Goal: Transaction & Acquisition: Obtain resource

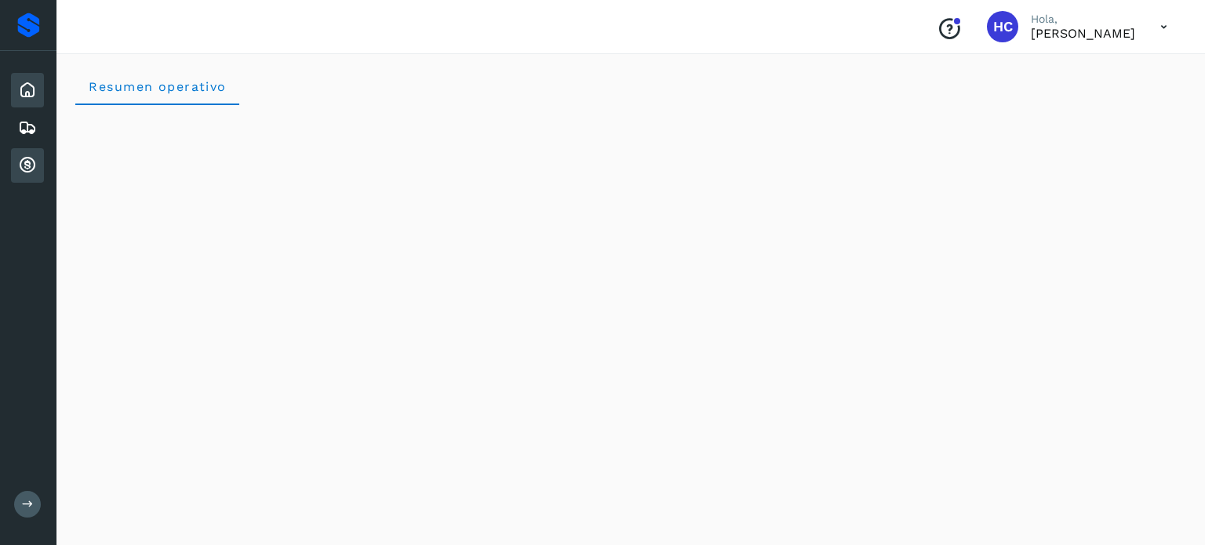
click at [32, 156] on icon at bounding box center [27, 165] width 19 height 19
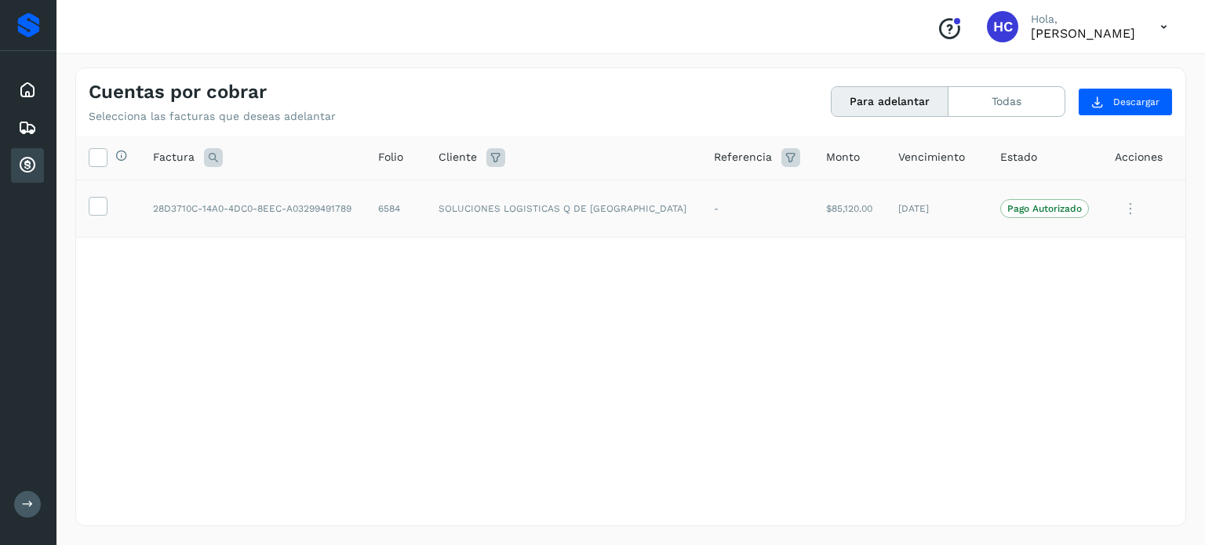
click at [1053, 212] on p "Pago Autorizado" at bounding box center [1044, 208] width 75 height 11
click at [96, 205] on icon at bounding box center [97, 205] width 16 height 16
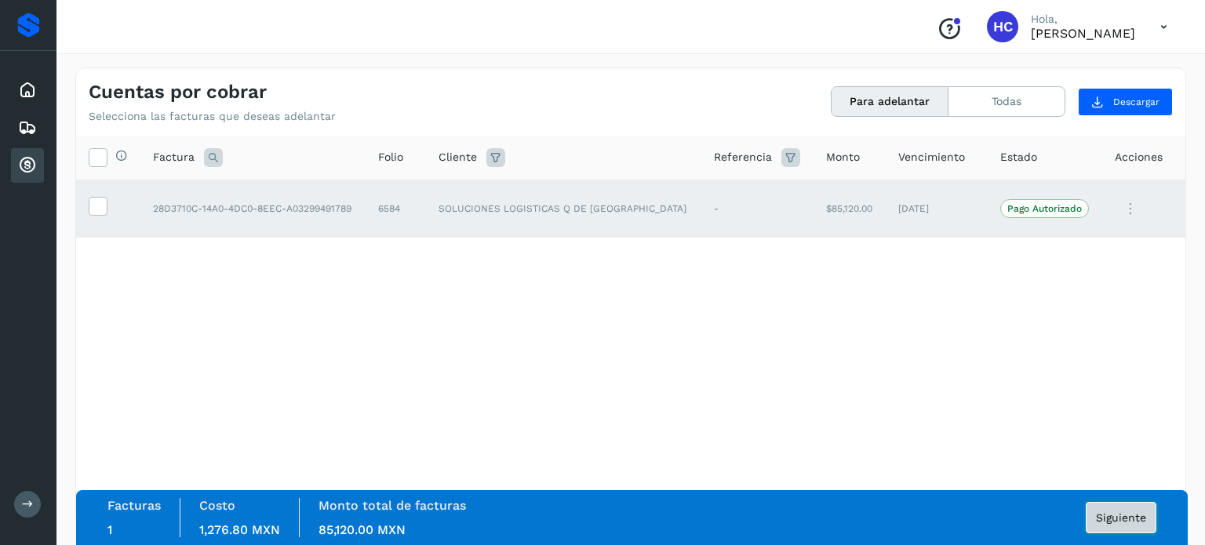
click at [1133, 519] on span "Siguiente" at bounding box center [1121, 517] width 50 height 11
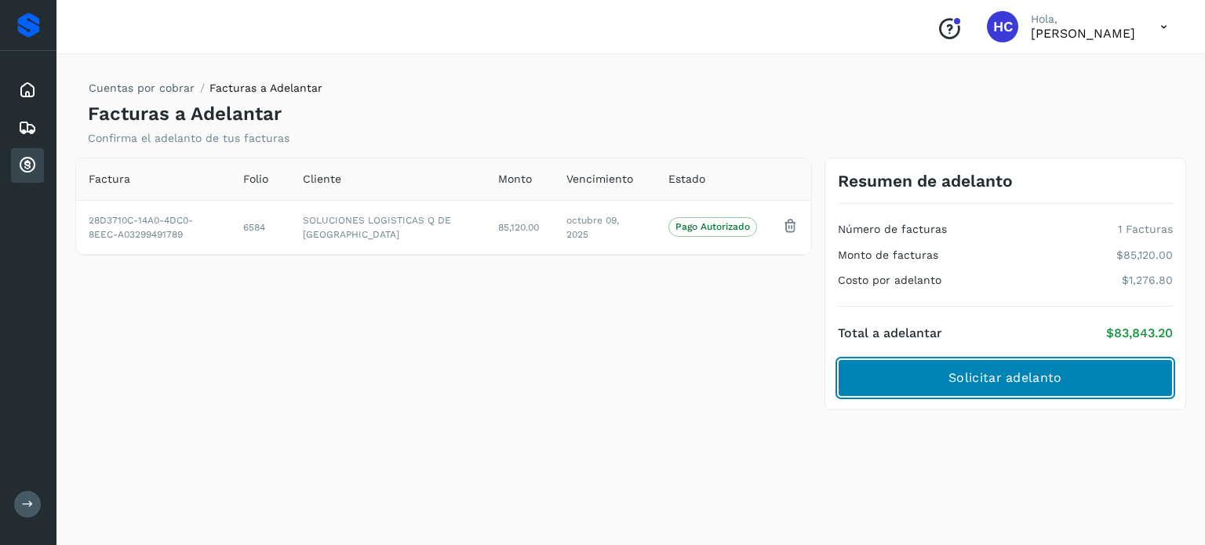
click at [1031, 376] on span "Solicitar adelanto" at bounding box center [1004, 377] width 113 height 17
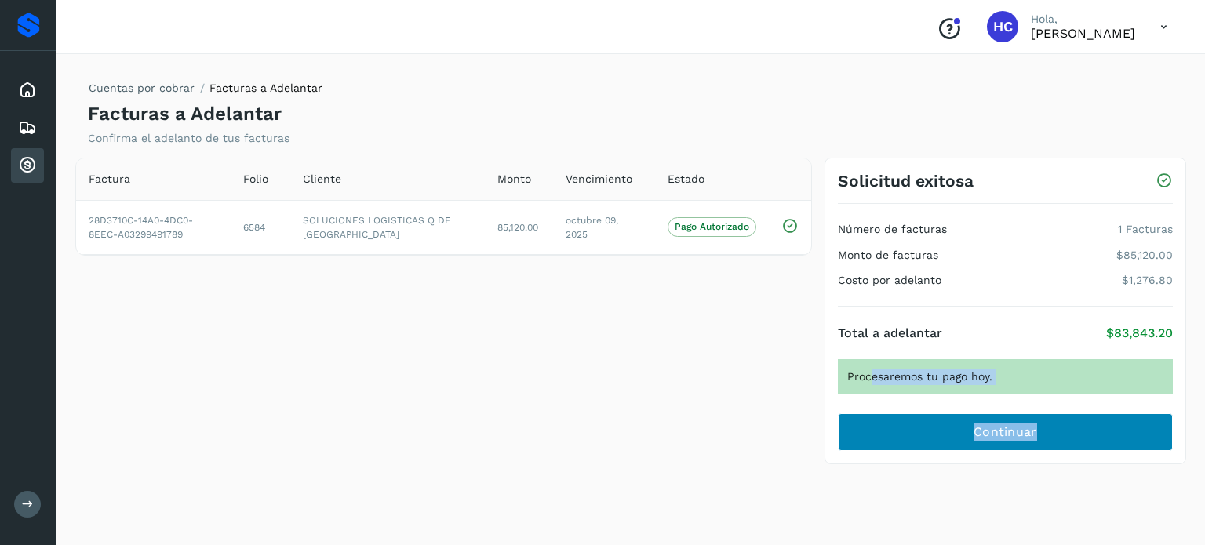
drag, startPoint x: 869, startPoint y: 376, endPoint x: 1116, endPoint y: 420, distance: 250.2
click at [1114, 420] on div "Total a adelantar $83,843.20 Procesaremos tu pago hoy. Continuar" at bounding box center [1005, 379] width 335 height 144
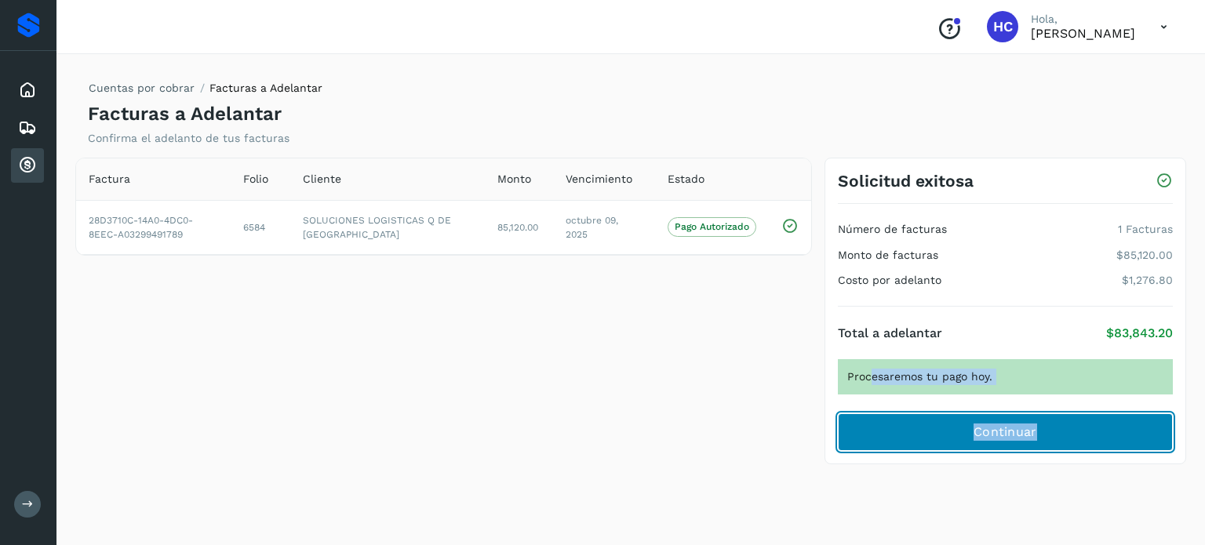
click at [1042, 428] on button "Continuar" at bounding box center [1005, 432] width 335 height 38
